Goal: Complete application form

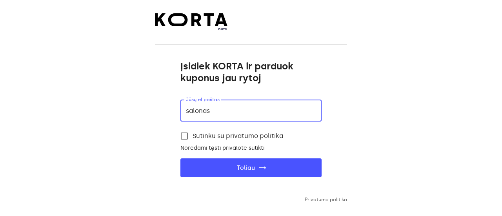
type input "[EMAIL_ADDRESS][DOMAIN_NAME]"
click at [182, 135] on input "Sutinku su privatumo politika" at bounding box center [184, 136] width 16 height 16
checkbox input "true"
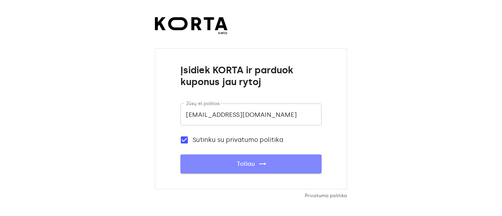
click at [242, 161] on span "Toliau trending_flat" at bounding box center [251, 164] width 116 height 10
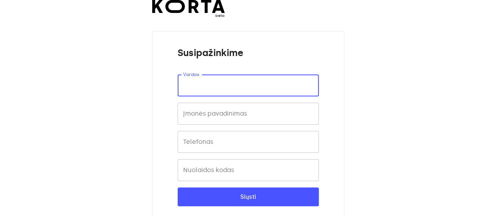
click at [268, 87] on input "text" at bounding box center [248, 86] width 141 height 22
type input "[PERSON_NAME]"
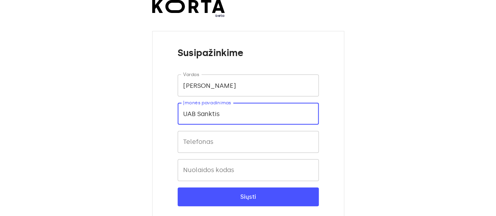
drag, startPoint x: 235, startPoint y: 116, endPoint x: 130, endPoint y: 123, distance: 105.0
click at [130, 123] on div "beta Susipažinkime Vardas [PERSON_NAME] Įmonės pavadinimas UAB Sanktis Įmonės p…" at bounding box center [248, 116] width 496 height 232
paste input "é"
type input "SPA Santé salonas"
click at [206, 149] on input "text" at bounding box center [248, 142] width 141 height 22
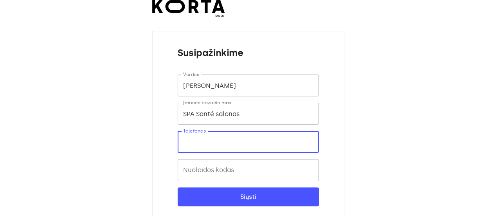
type input "061027691"
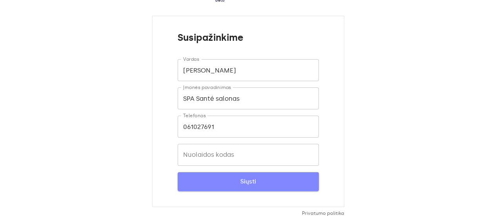
click at [252, 182] on span "Siųsti" at bounding box center [248, 182] width 116 height 10
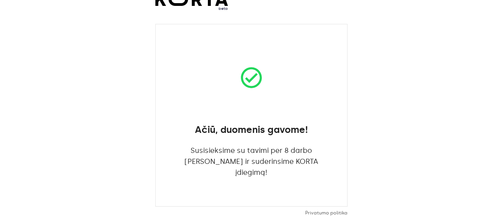
scroll to position [0, 0]
